Goal: Information Seeking & Learning: Learn about a topic

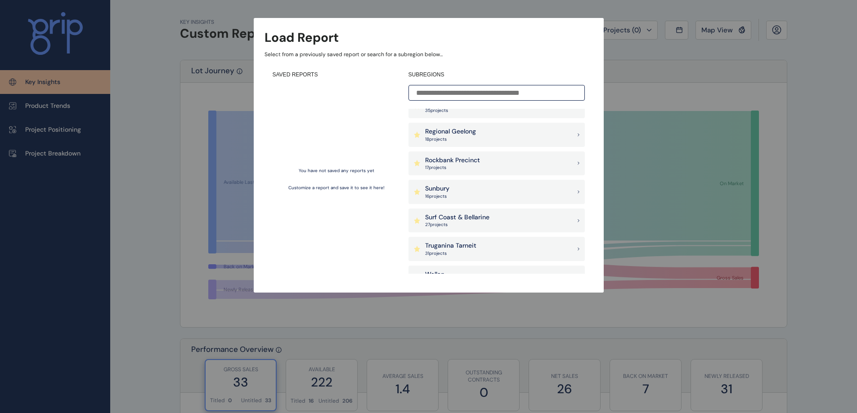
click at [459, 221] on p "Surf Coast & Bellarine" at bounding box center [457, 217] width 64 height 9
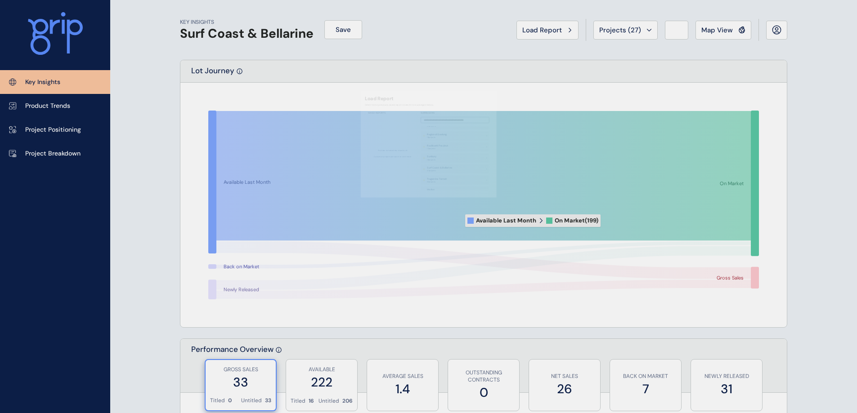
scroll to position [674, 0]
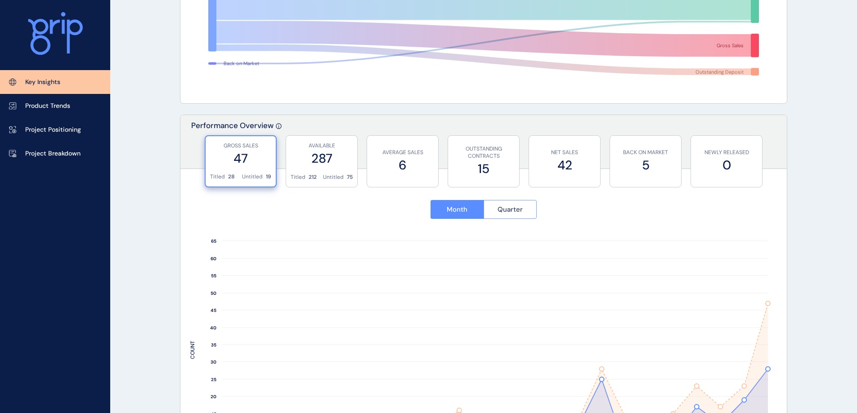
scroll to position [224, 0]
click at [509, 211] on span "Quarter" at bounding box center [509, 209] width 25 height 9
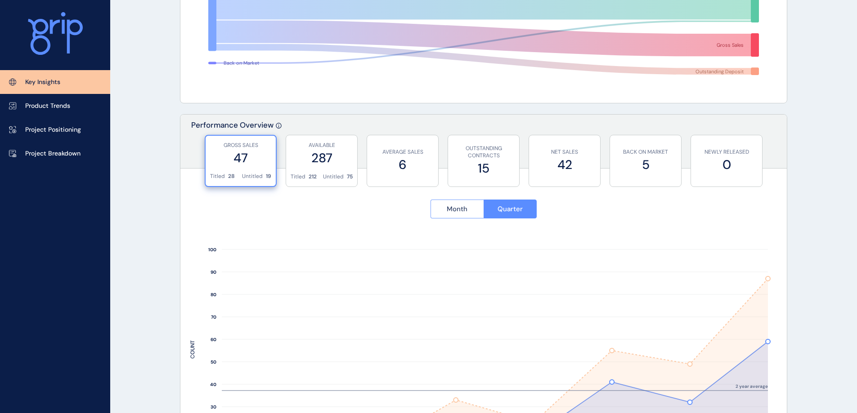
click at [468, 208] on button "Month" at bounding box center [456, 209] width 53 height 19
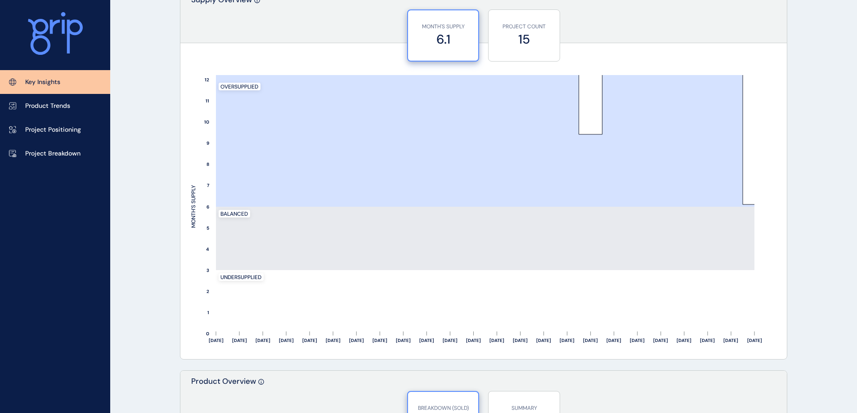
scroll to position [763, 0]
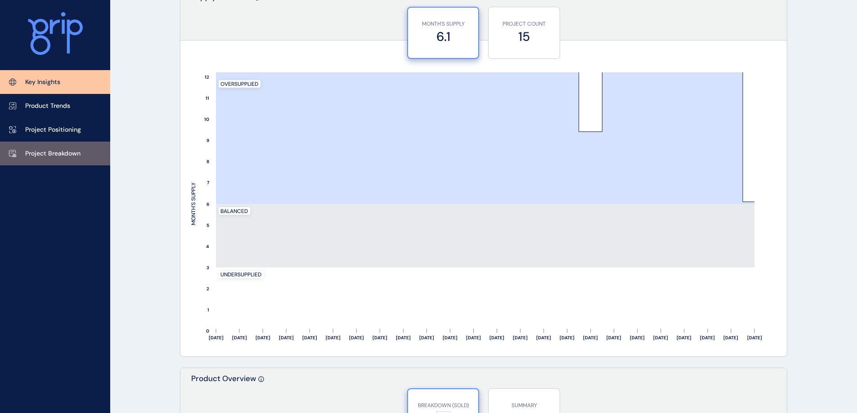
click at [34, 148] on link "Project Breakdown" at bounding box center [55, 154] width 110 height 24
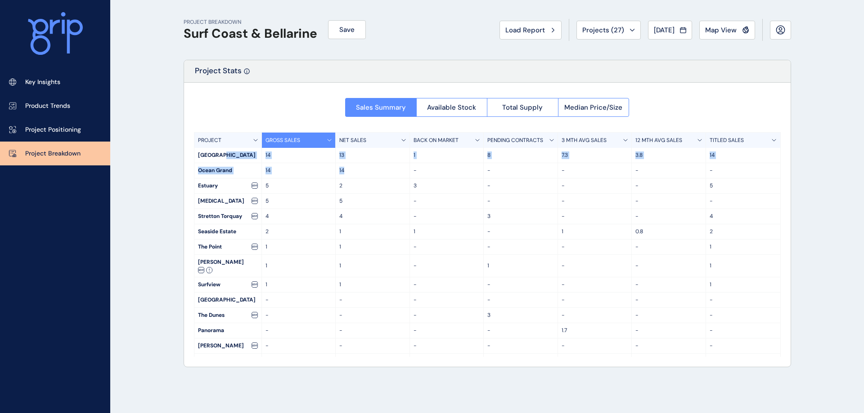
drag, startPoint x: 229, startPoint y: 157, endPoint x: 357, endPoint y: 170, distance: 128.0
click at [357, 170] on div "PROJECT GROSS SALES NET SALES BACK ON MARKET PENDING CONTRACTS 3 MTH AVG SALES …" at bounding box center [487, 244] width 586 height 225
click at [180, 159] on div "PROJECT BREAKDOWN Surf Coast & Bellarine Save Load Report Projects ( 27 ) Sep 2…" at bounding box center [487, 206] width 630 height 413
click at [457, 106] on span "Available Stock" at bounding box center [451, 107] width 49 height 9
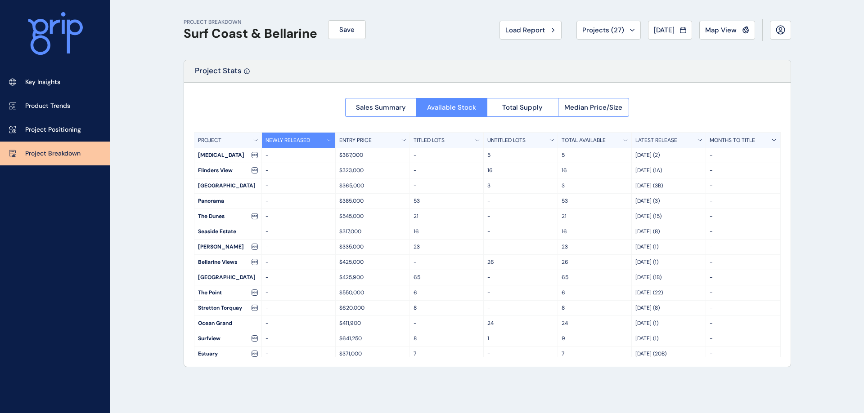
click at [413, 217] on p "21" at bounding box center [446, 217] width 67 height 8
drag, startPoint x: 205, startPoint y: 154, endPoint x: 765, endPoint y: 166, distance: 561.0
click at [765, 166] on div "PROJECT NEWLY RELEASED ENTRY PRICE TITLED LOTS UNTITLED LOTS TOTAL AVAILABLE LA…" at bounding box center [487, 244] width 586 height 225
click at [401, 108] on span "Sales Summary" at bounding box center [381, 107] width 50 height 9
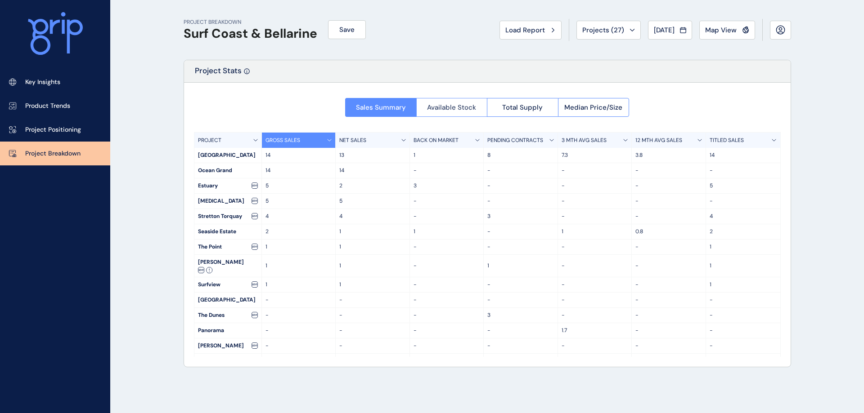
click at [470, 116] on button "Available Stock" at bounding box center [451, 107] width 71 height 19
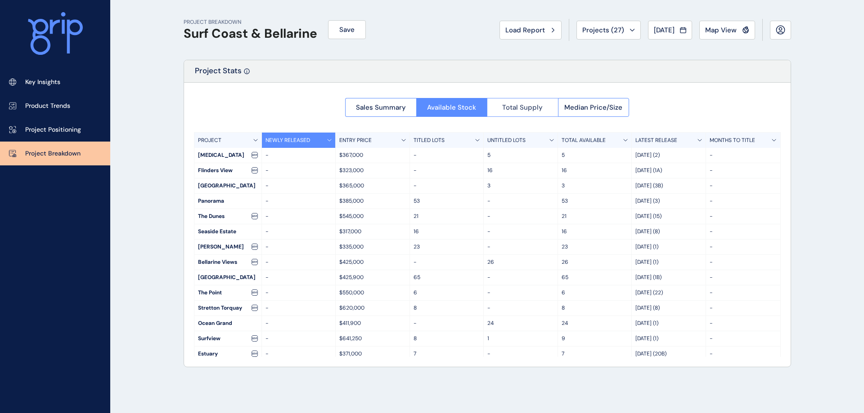
click at [512, 102] on button "Total Supply" at bounding box center [522, 107] width 71 height 19
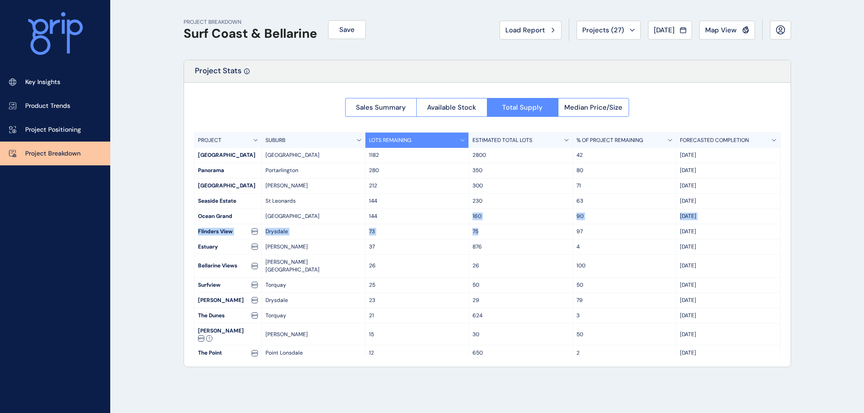
drag, startPoint x: 428, startPoint y: 221, endPoint x: 532, endPoint y: 229, distance: 104.7
click at [532, 229] on div "PROJECT SUBURB LOTS REMAINING ESTIMATED TOTAL LOTS % OF PROJECT REMAINING FOREC…" at bounding box center [487, 244] width 586 height 225
click at [582, 102] on button "Median Price/Size" at bounding box center [594, 107] width 72 height 19
